Goal: Navigation & Orientation: Go to known website

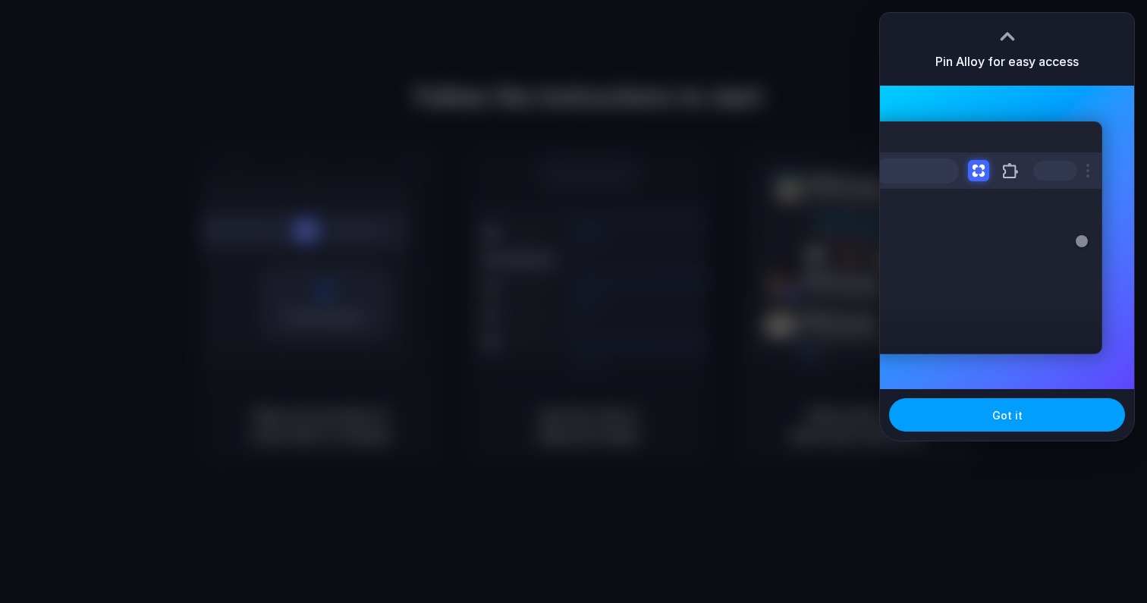
click at [1037, 411] on button "Got it" at bounding box center [1007, 414] width 236 height 33
